Goal: Navigation & Orientation: Understand site structure

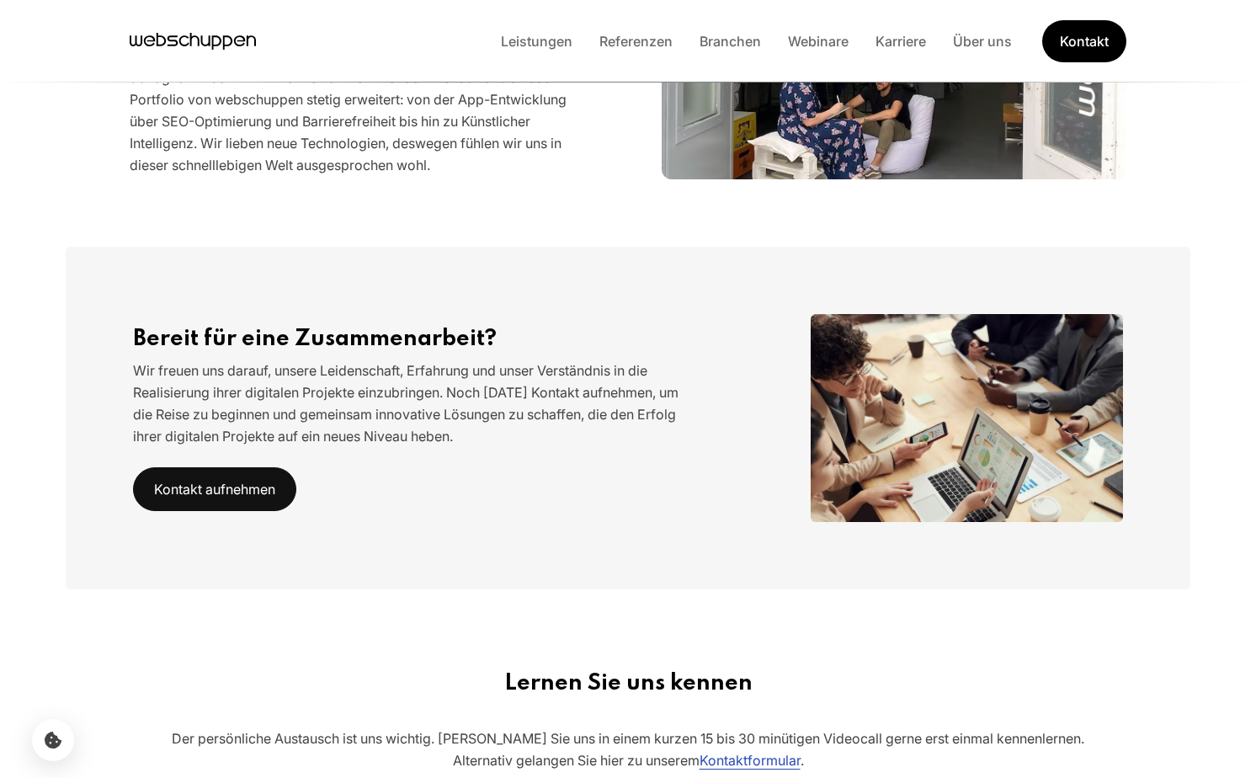
scroll to position [1034, 0]
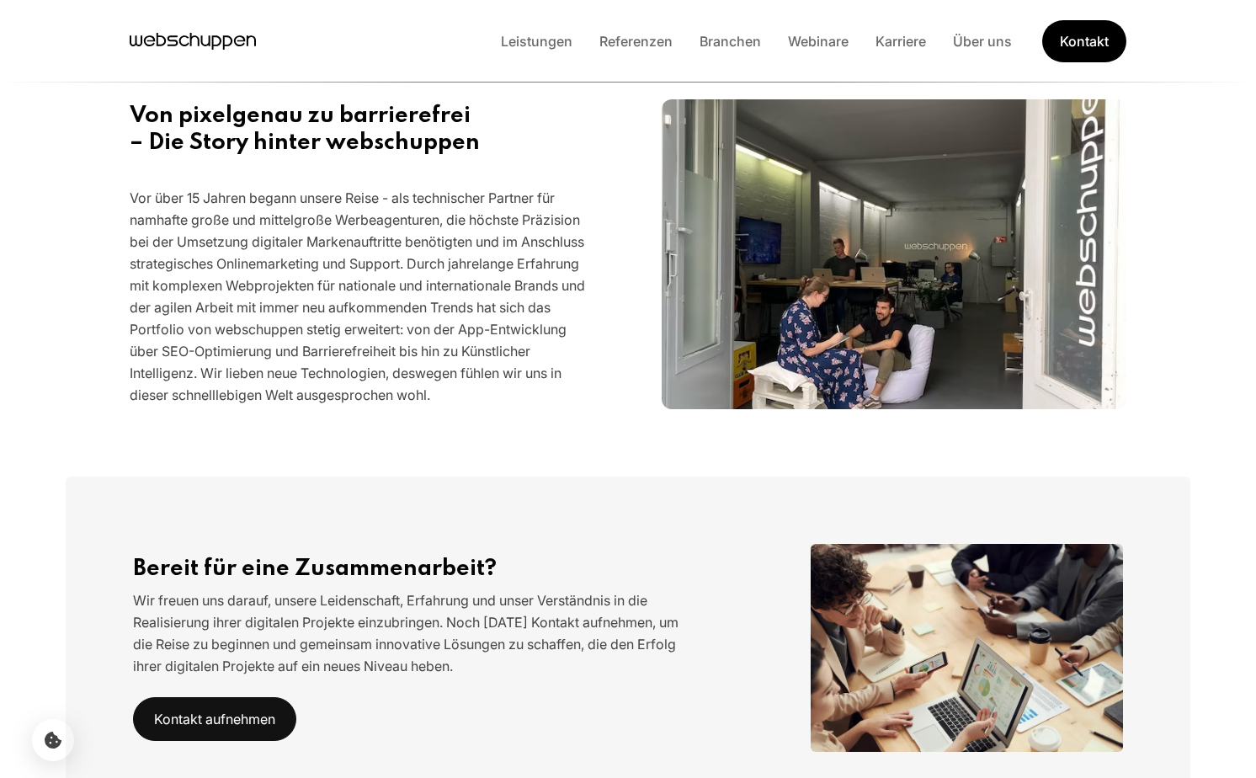
click at [538, 392] on p "Vor über 15 Jahren begann unsere Reise - als technischer Partner für namhafte g…" at bounding box center [362, 296] width 465 height 219
click at [372, 344] on p "Vor über 15 Jahren begann unsere Reise - als technischer Partner für namhafte g…" at bounding box center [362, 296] width 465 height 219
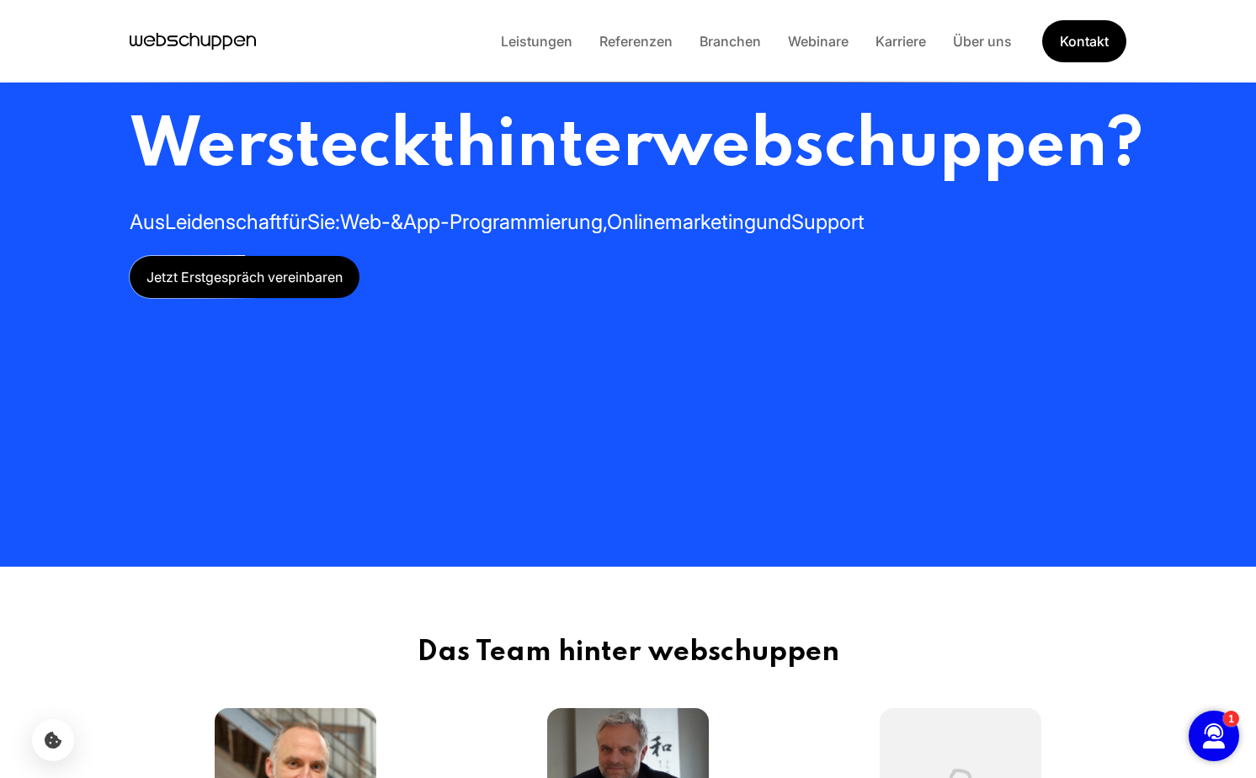
scroll to position [0, 0]
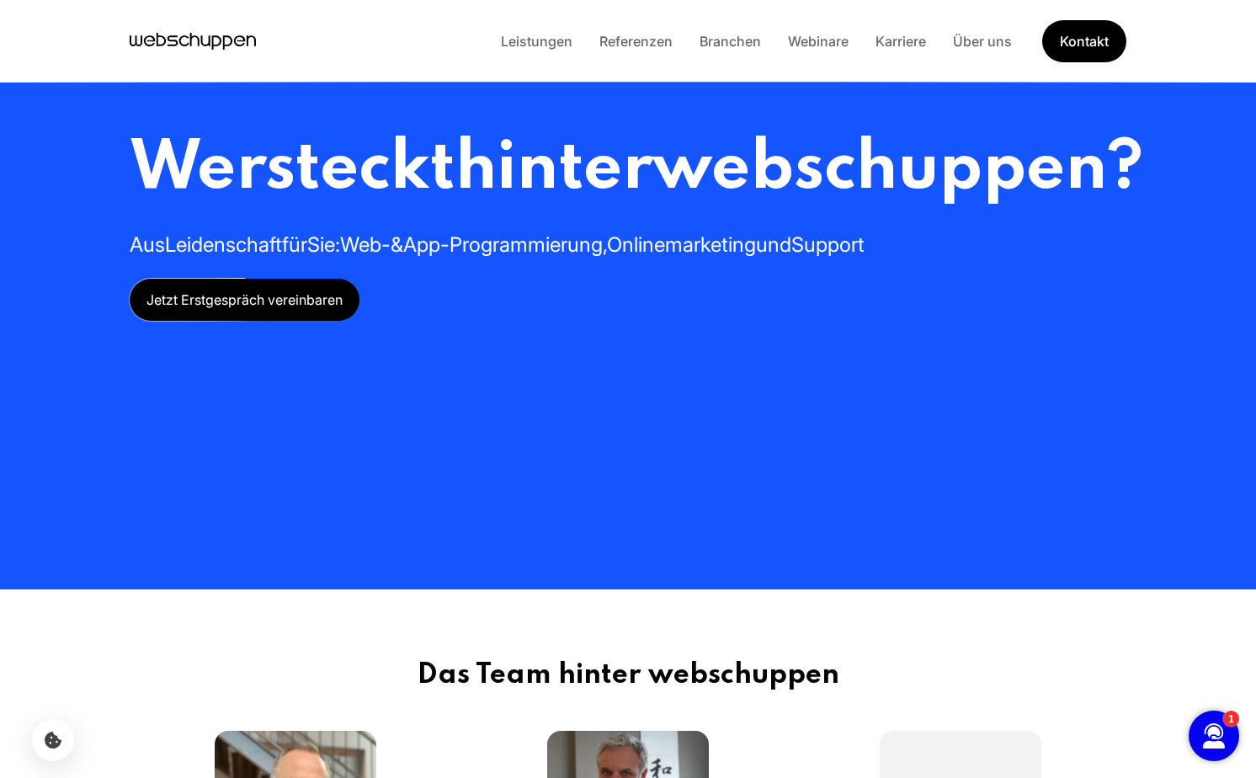
click at [182, 56] on div "Leistungen Referenzen Branchen Webinare Karriere Über uns Kontakt" at bounding box center [627, 41] width 1077 height 42
click at [182, 29] on icon "Hauptseite besuchen" at bounding box center [193, 41] width 126 height 25
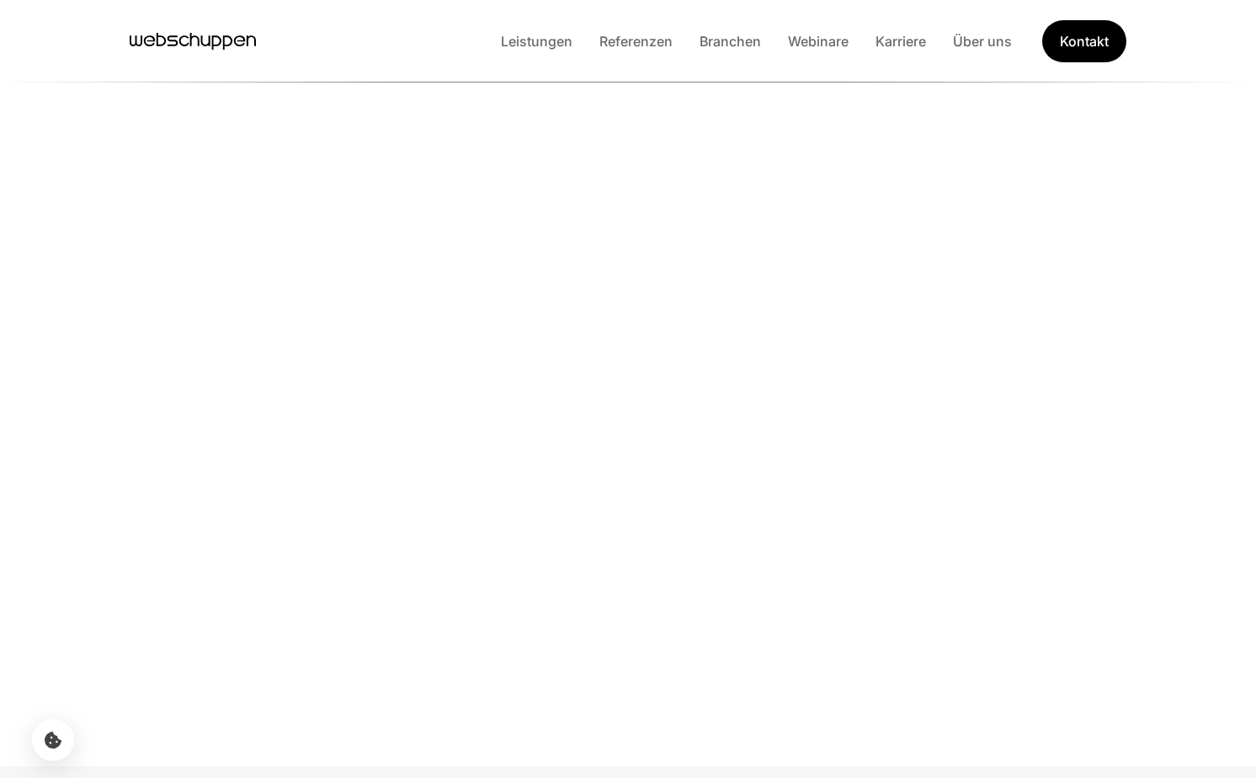
scroll to position [3661, 0]
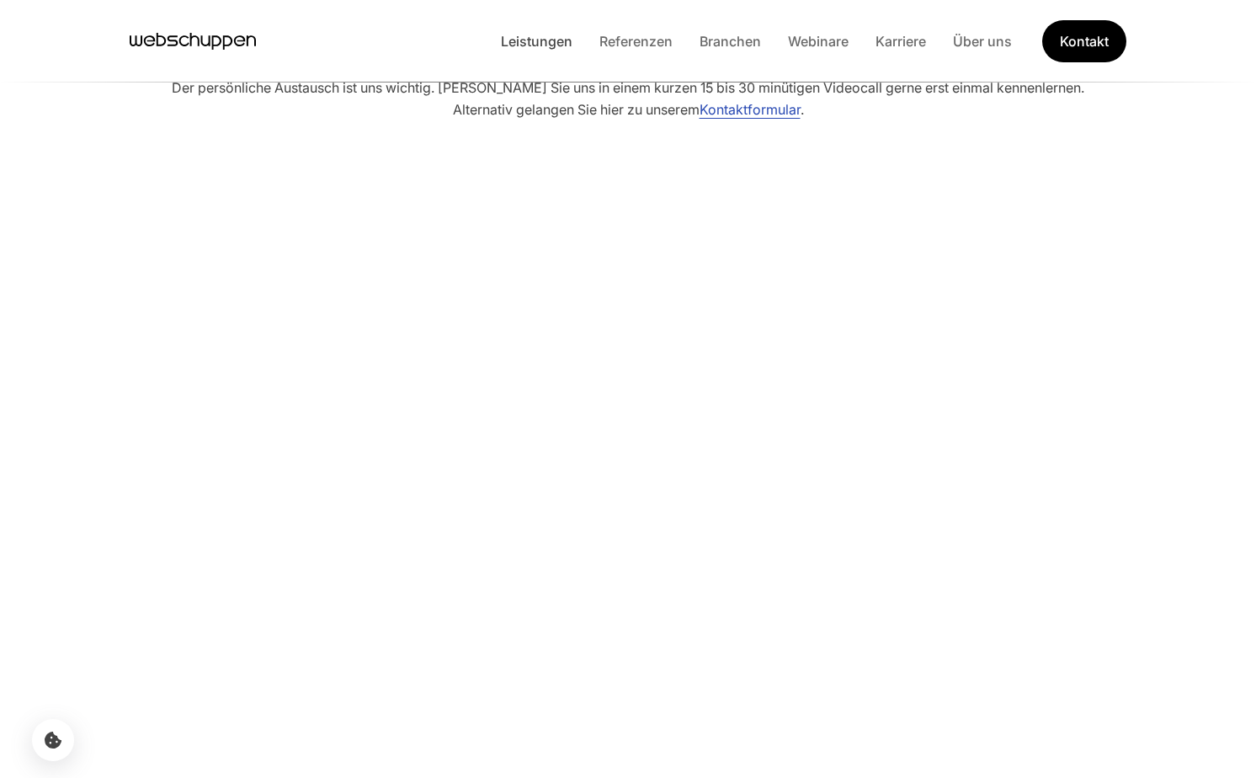
click at [529, 40] on link "Leistungen" at bounding box center [536, 41] width 98 height 17
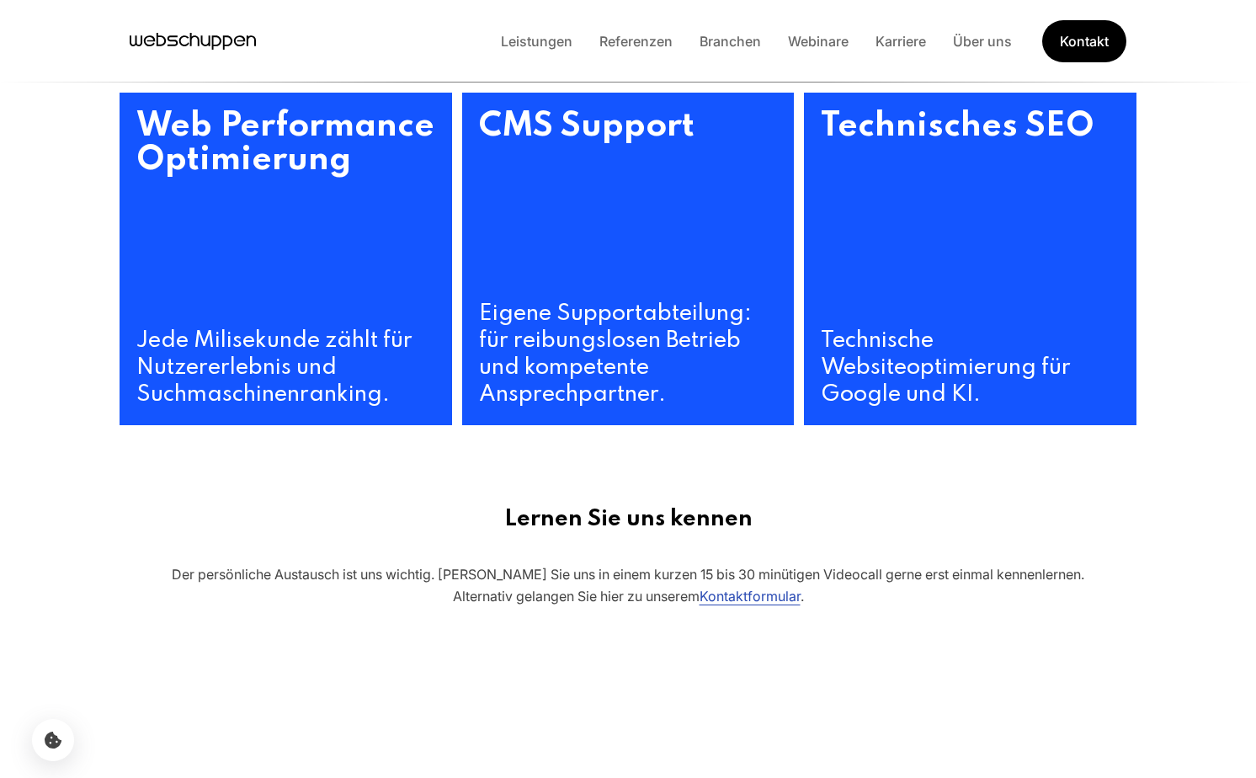
scroll to position [1407, 0]
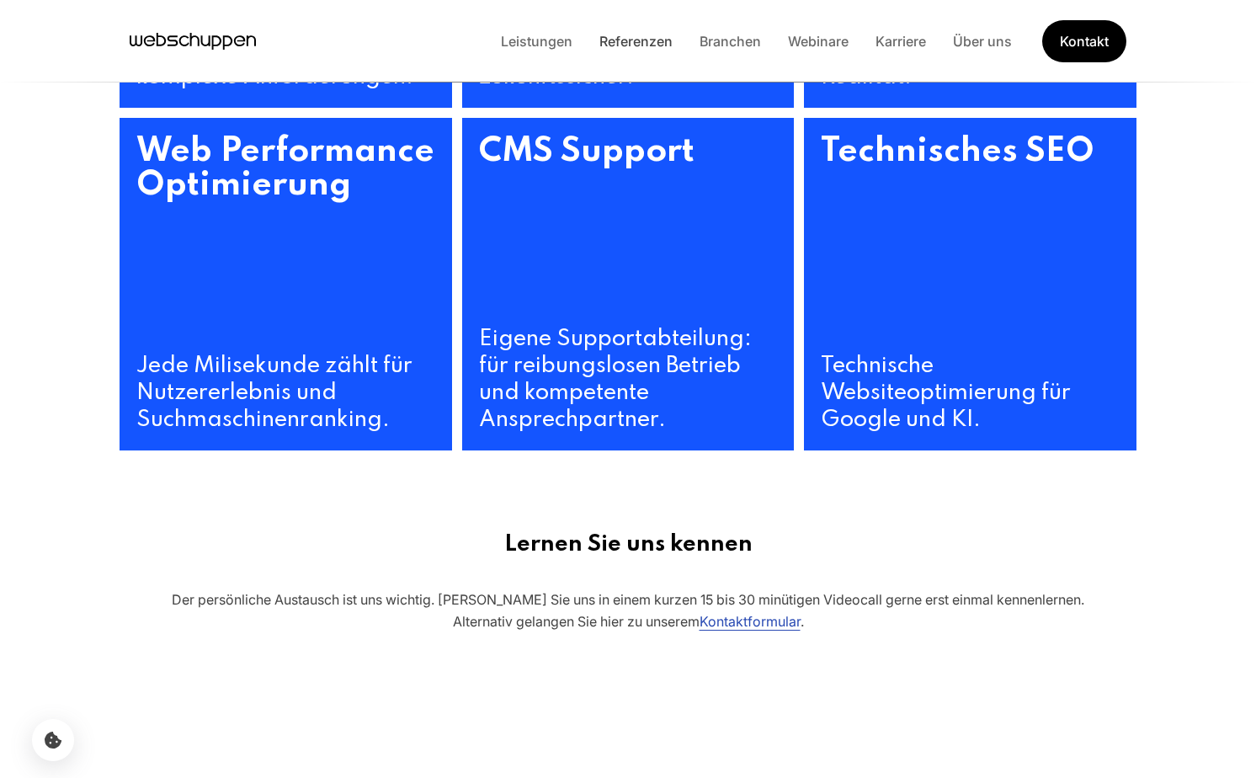
click at [639, 49] on link "Referenzen" at bounding box center [636, 41] width 100 height 17
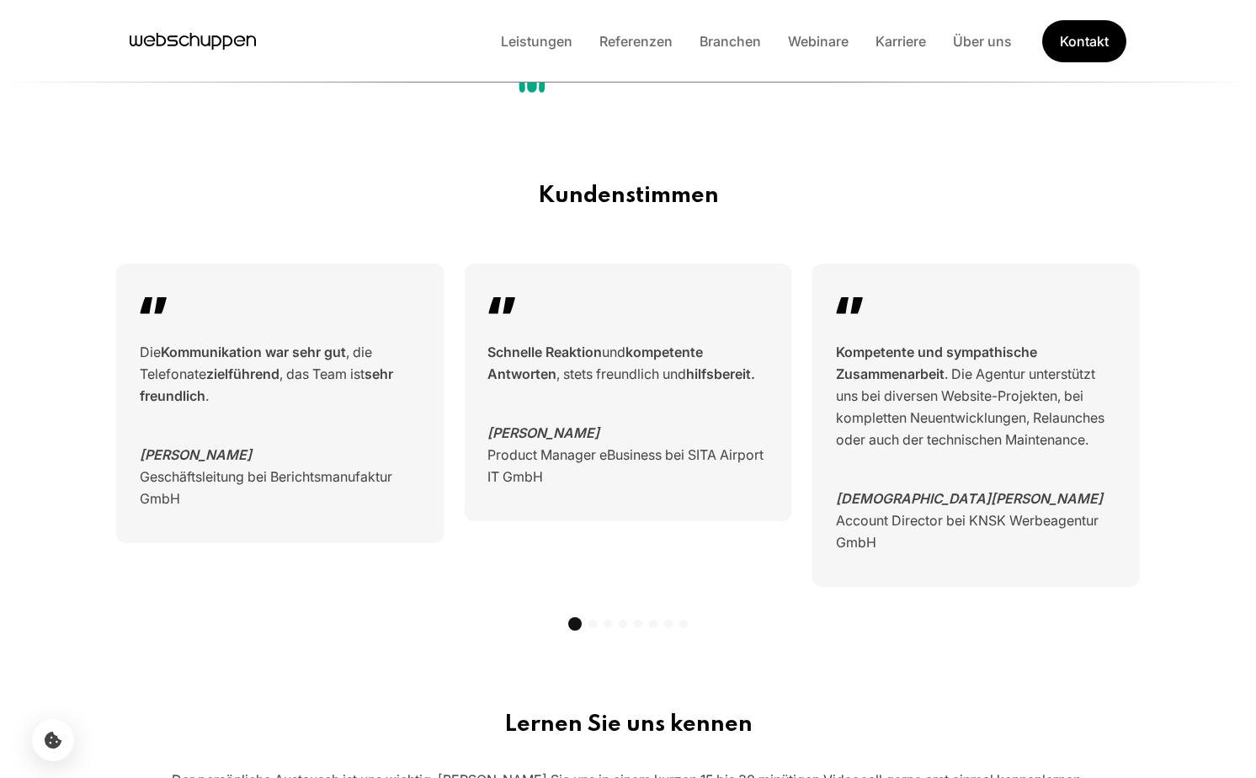
scroll to position [10539, 0]
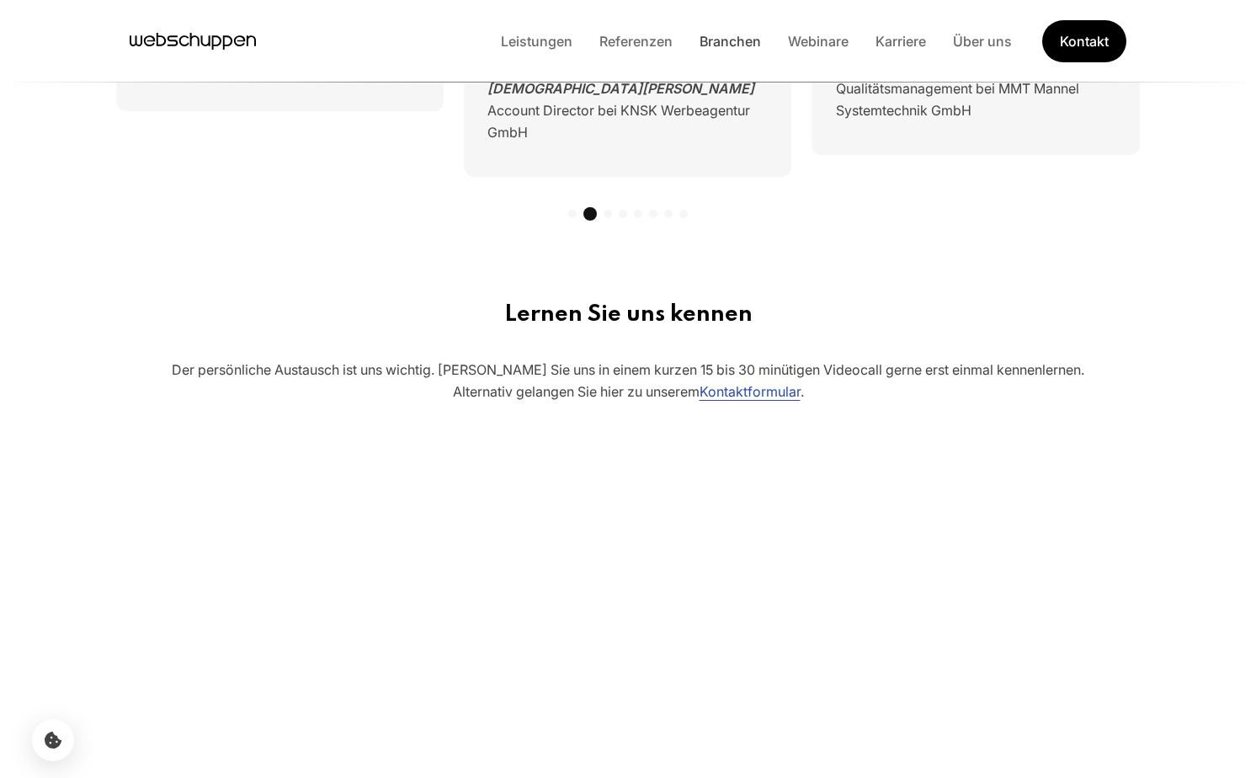
click at [737, 43] on link "Branchen" at bounding box center [730, 41] width 88 height 17
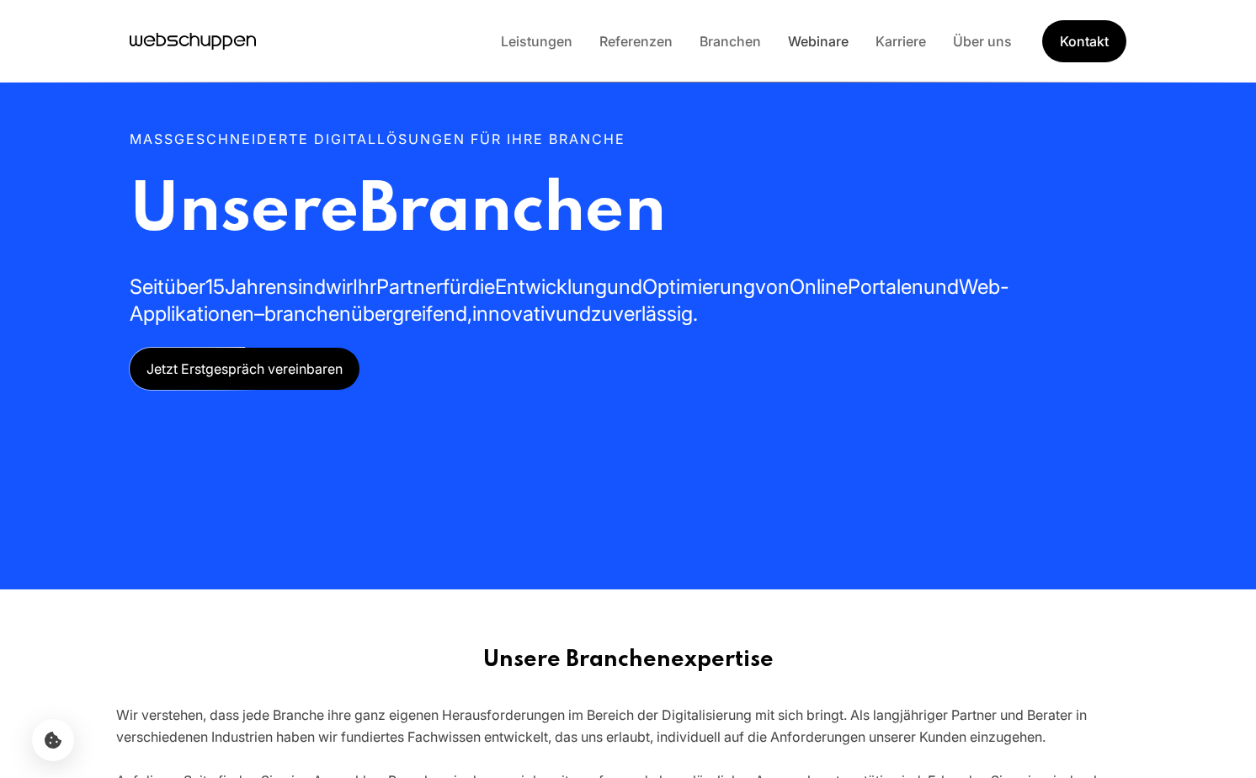
click at [823, 43] on link "Webinare" at bounding box center [818, 41] width 88 height 17
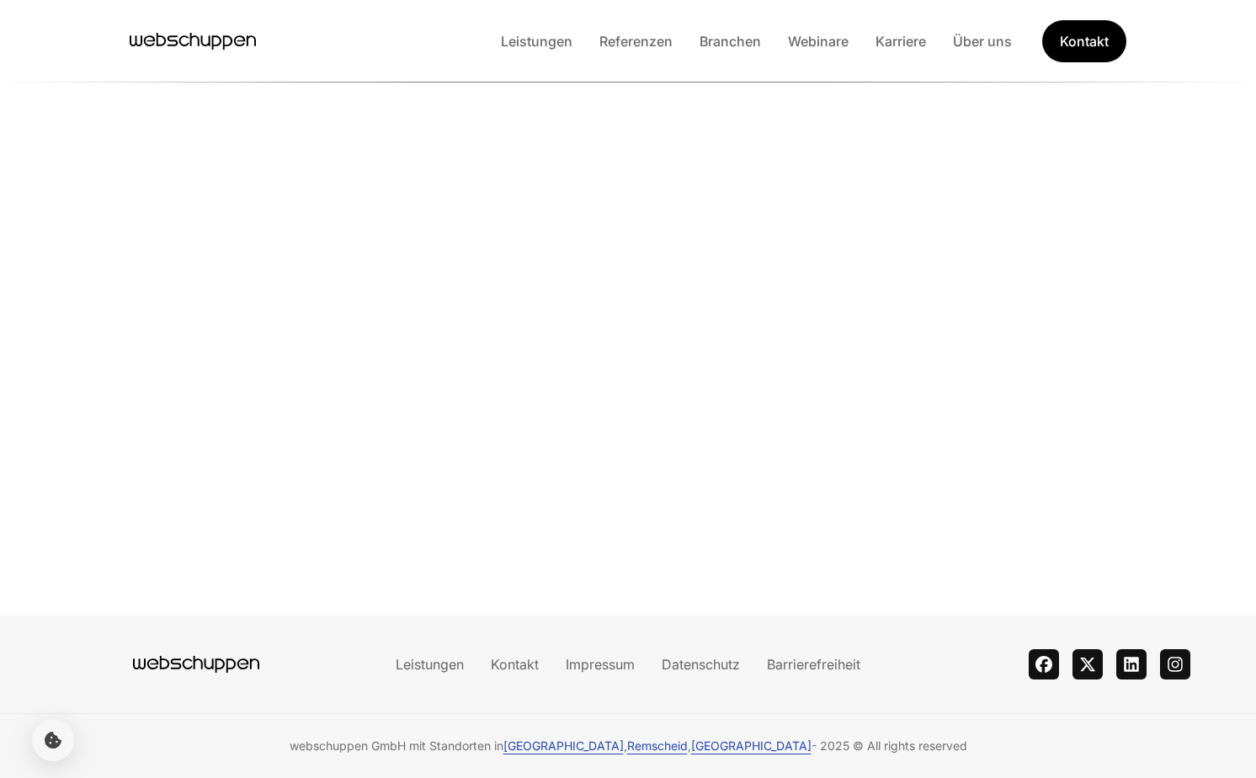
click at [827, 29] on div "Leistungen Referenzen Branchen Webinare Karriere Über uns Kontakt" at bounding box center [806, 41] width 639 height 42
click at [828, 47] on link "Webinare" at bounding box center [818, 41] width 88 height 17
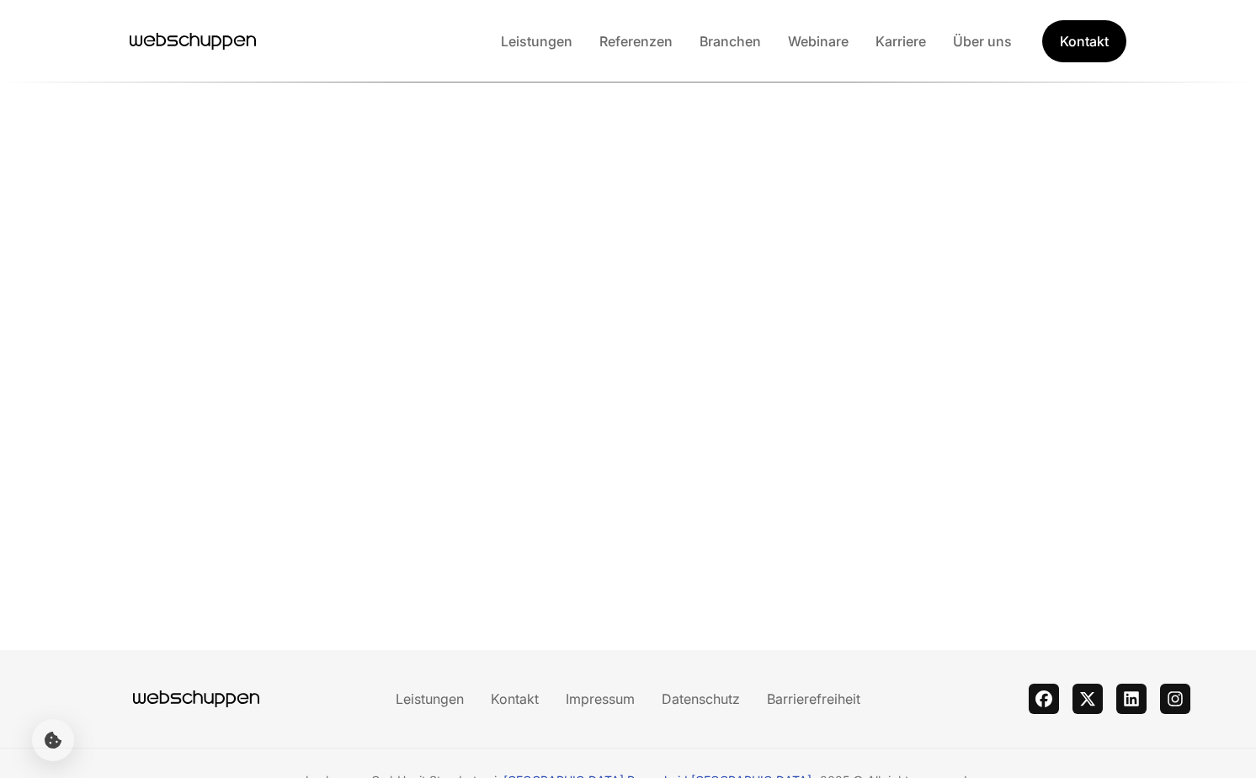
scroll to position [2365, 0]
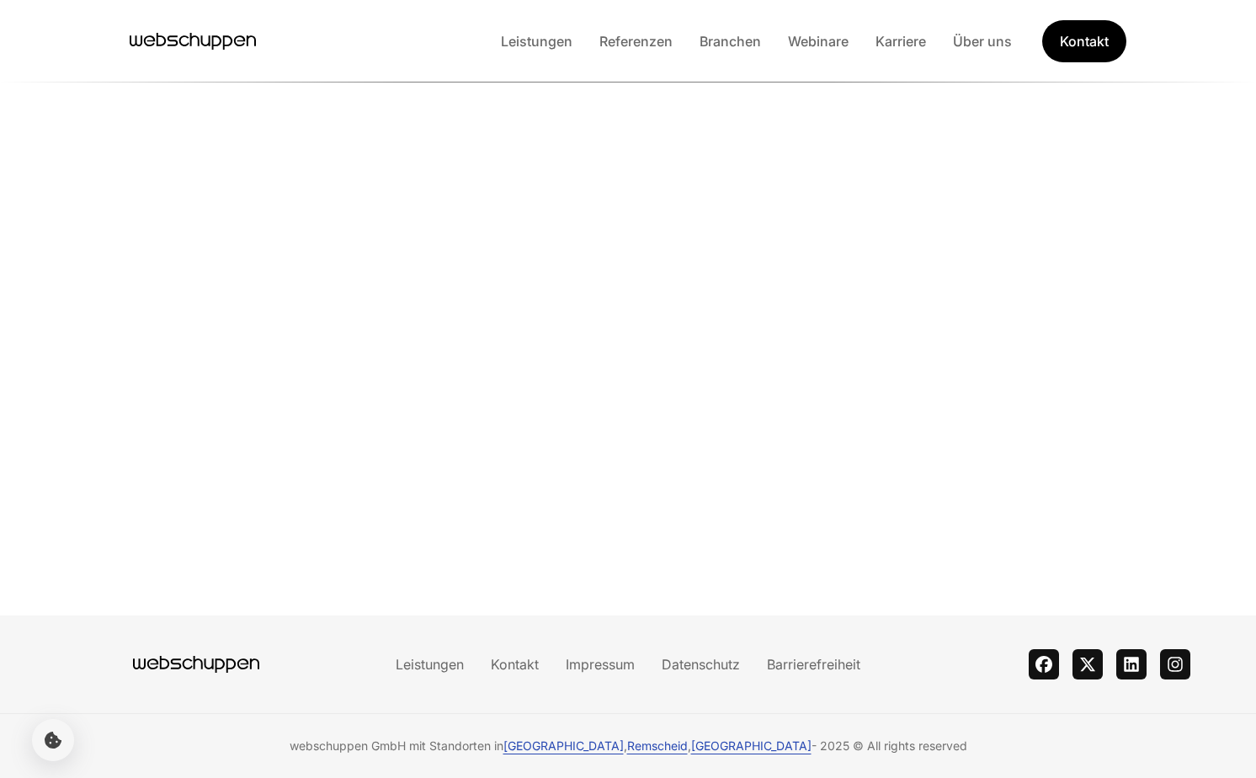
click at [172, 46] on icon "Hauptseite besuchen" at bounding box center [193, 41] width 126 height 25
